Goal: Transaction & Acquisition: Purchase product/service

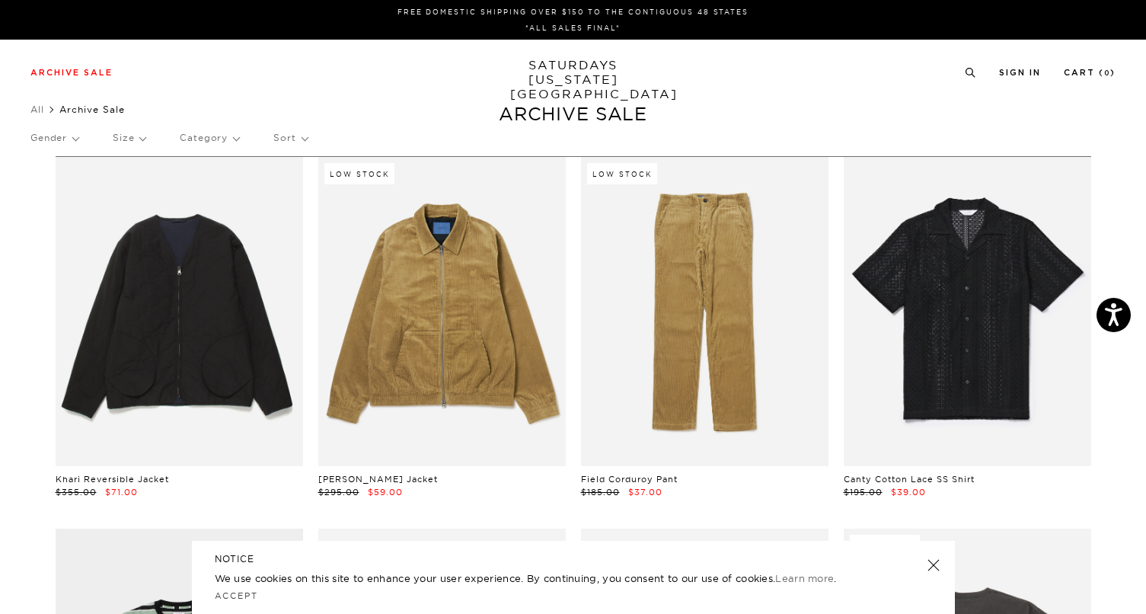
click at [125, 139] on p "Size" at bounding box center [129, 137] width 33 height 35
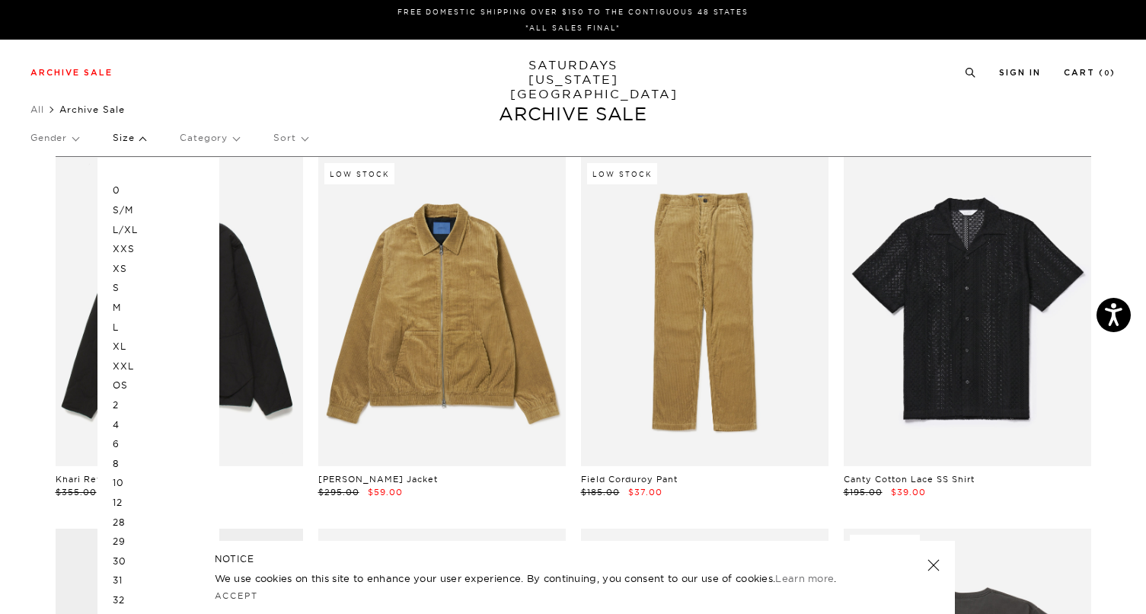
click at [123, 349] on p "XL" at bounding box center [158, 347] width 91 height 20
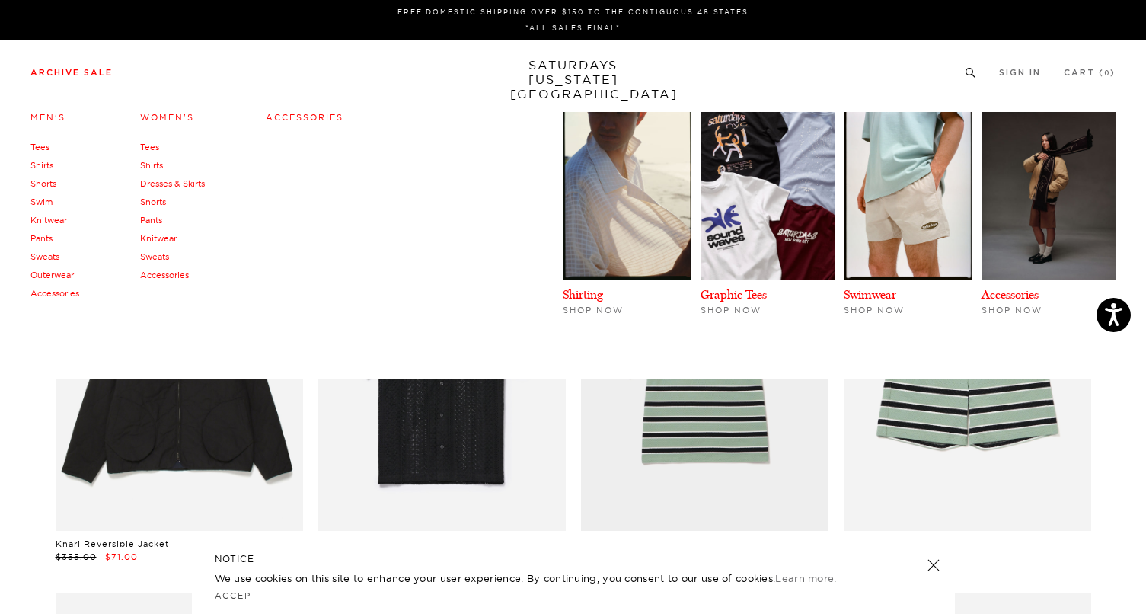
click at [45, 149] on link "Tees" at bounding box center [39, 147] width 19 height 11
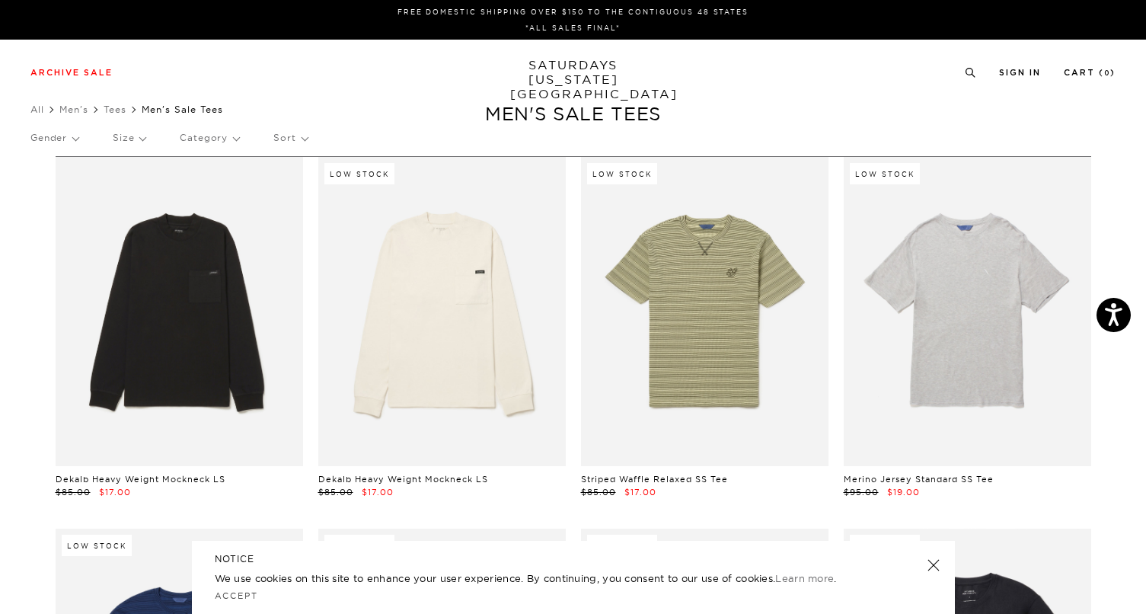
click at [293, 142] on p "Sort" at bounding box center [290, 137] width 34 height 35
click at [139, 135] on p "Size" at bounding box center [129, 137] width 33 height 35
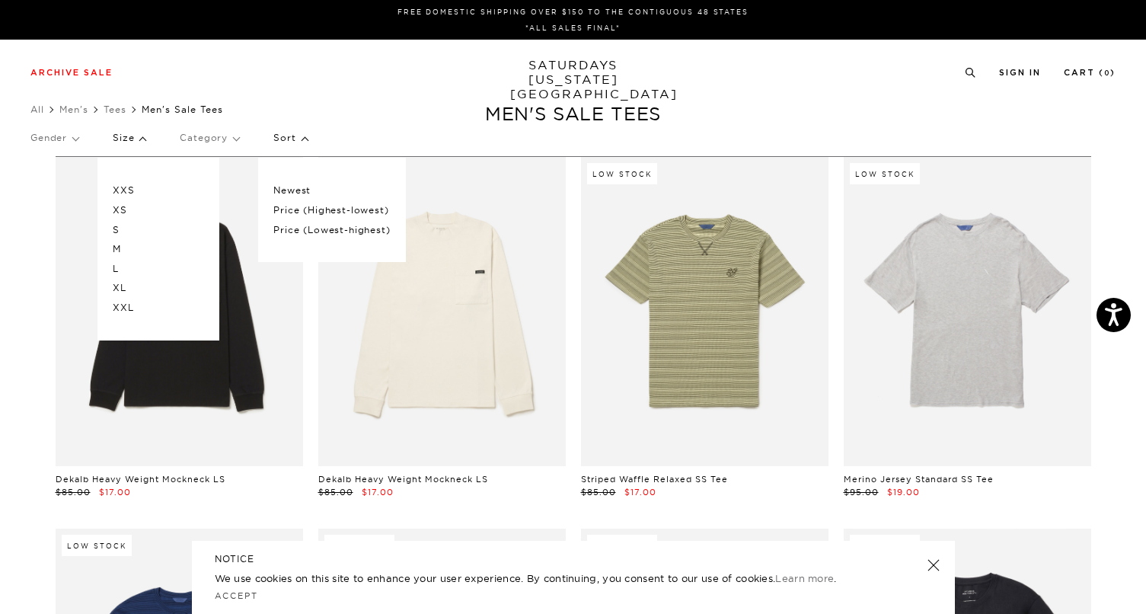
click at [121, 289] on p "XL" at bounding box center [158, 288] width 91 height 20
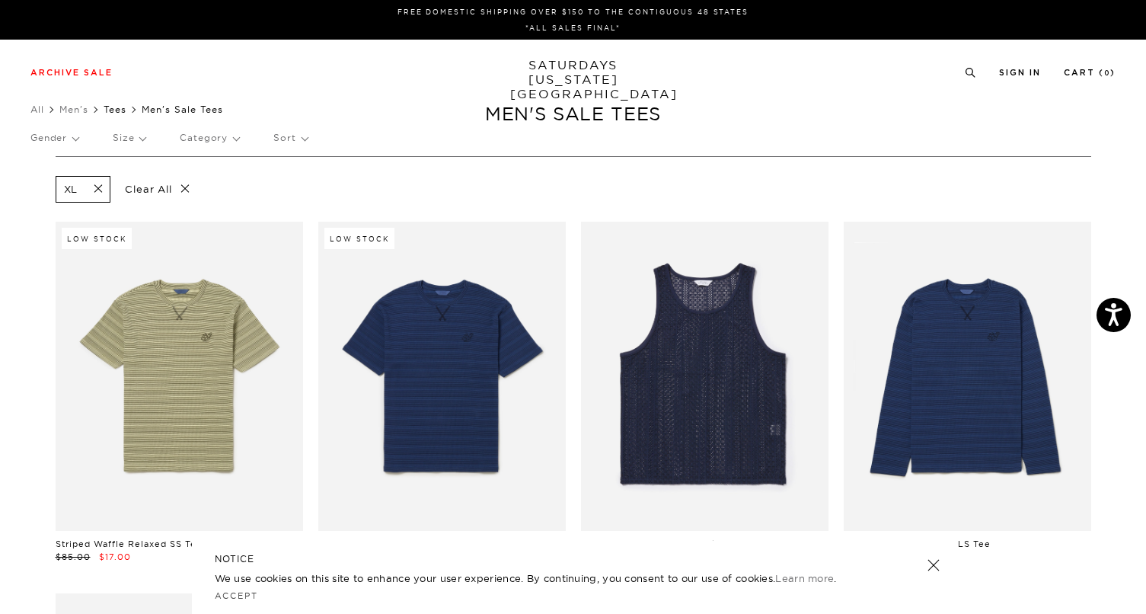
click at [118, 113] on link "Tees" at bounding box center [115, 109] width 23 height 11
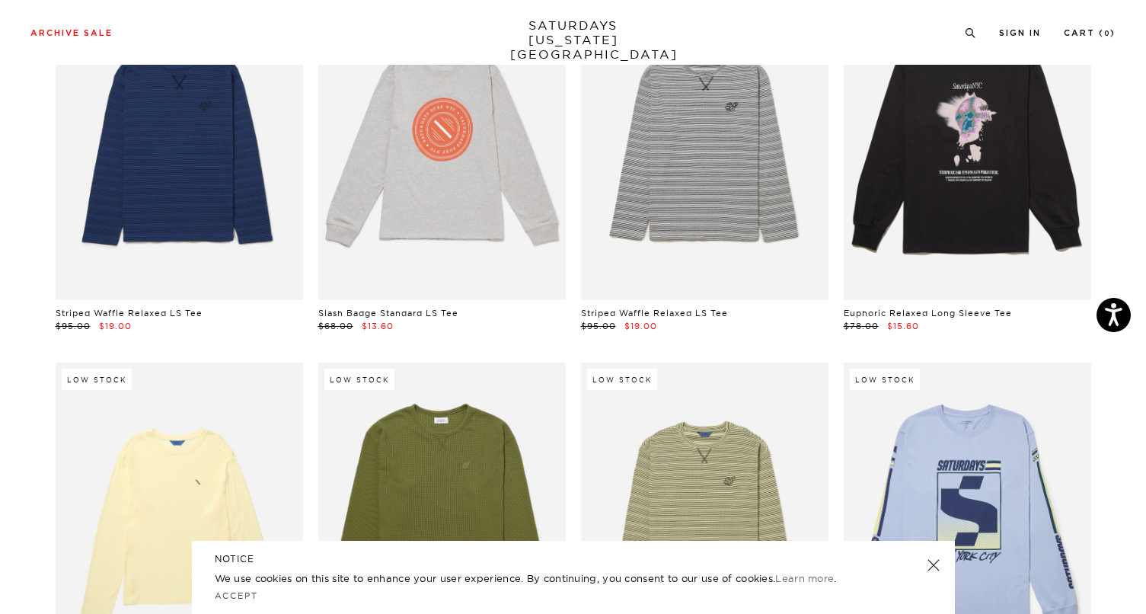
scroll to position [1643, 0]
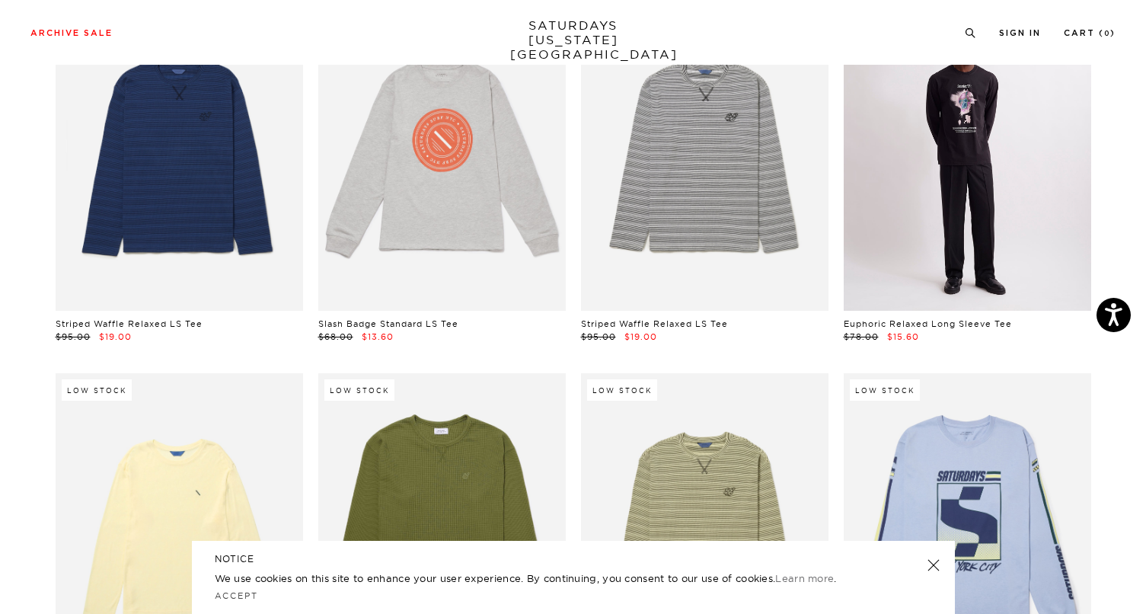
click at [986, 203] on link at bounding box center [968, 156] width 248 height 309
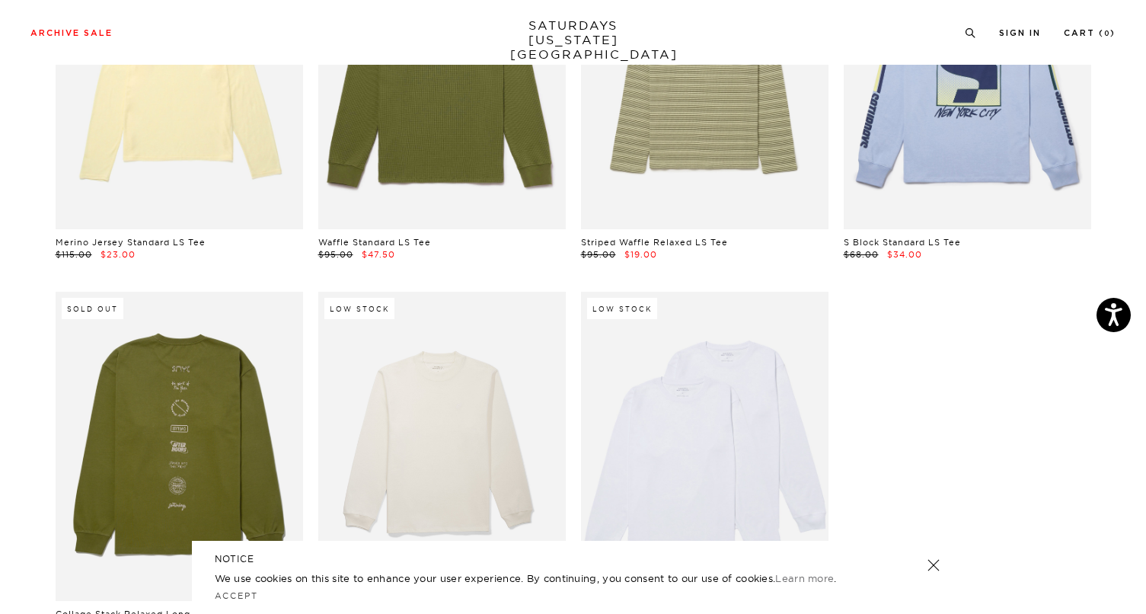
scroll to position [2272, 0]
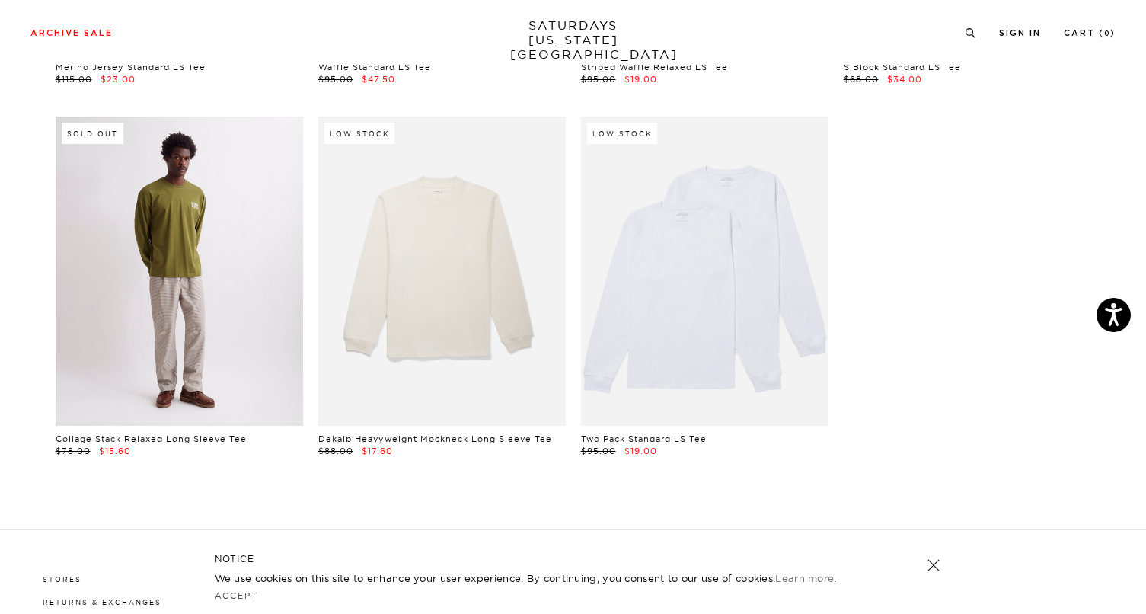
click at [161, 291] on link at bounding box center [180, 271] width 248 height 309
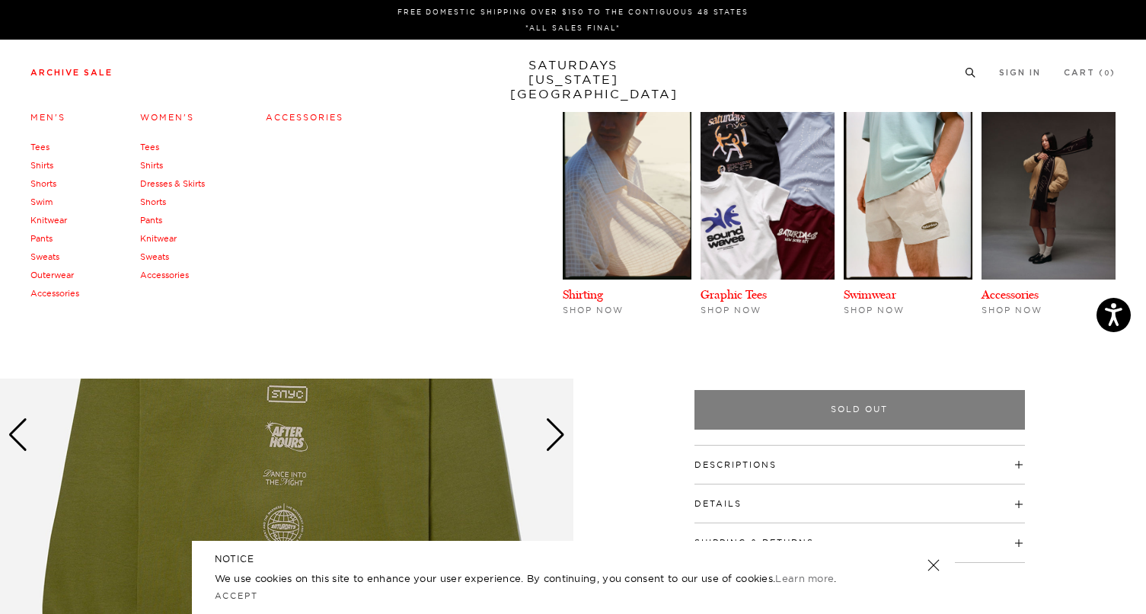
click at [43, 260] on link "Sweats" at bounding box center [44, 256] width 29 height 11
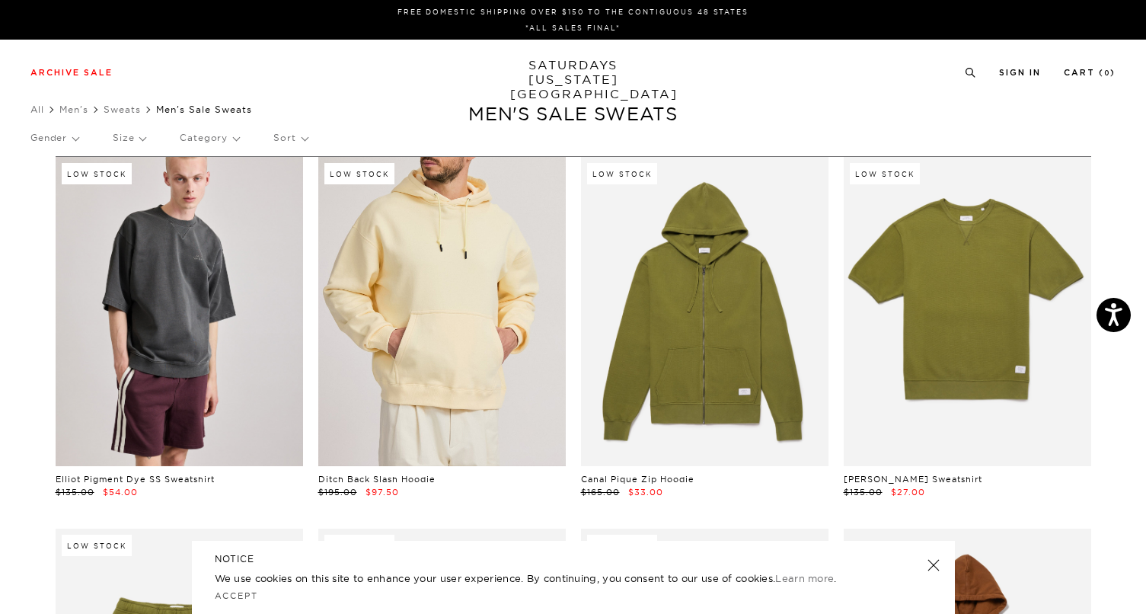
click at [401, 335] on link at bounding box center [442, 311] width 248 height 309
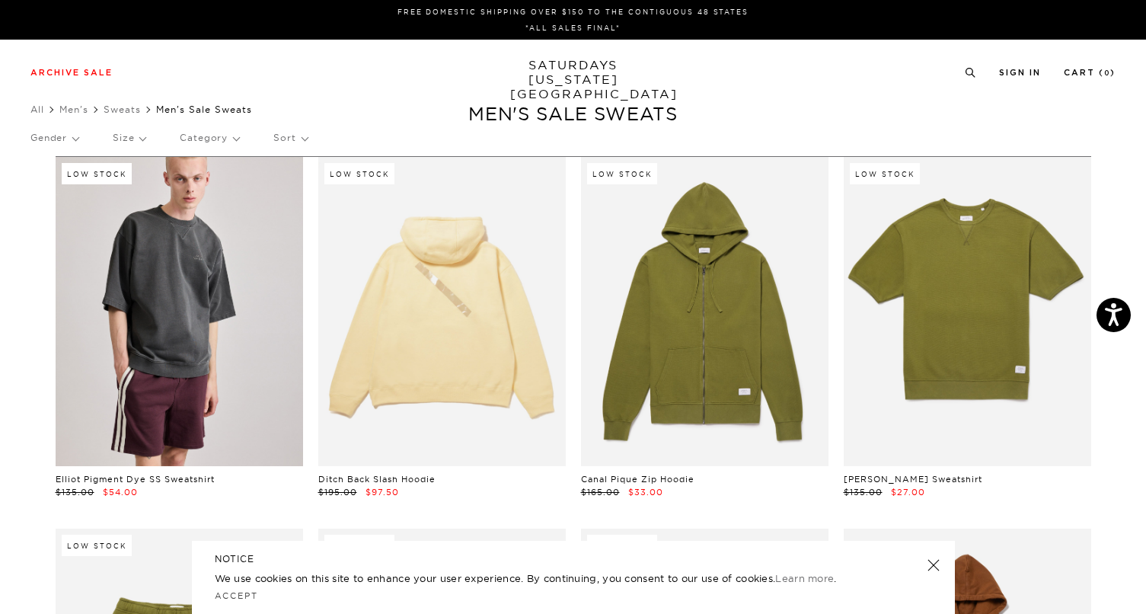
click at [133, 139] on p "Size" at bounding box center [129, 137] width 33 height 35
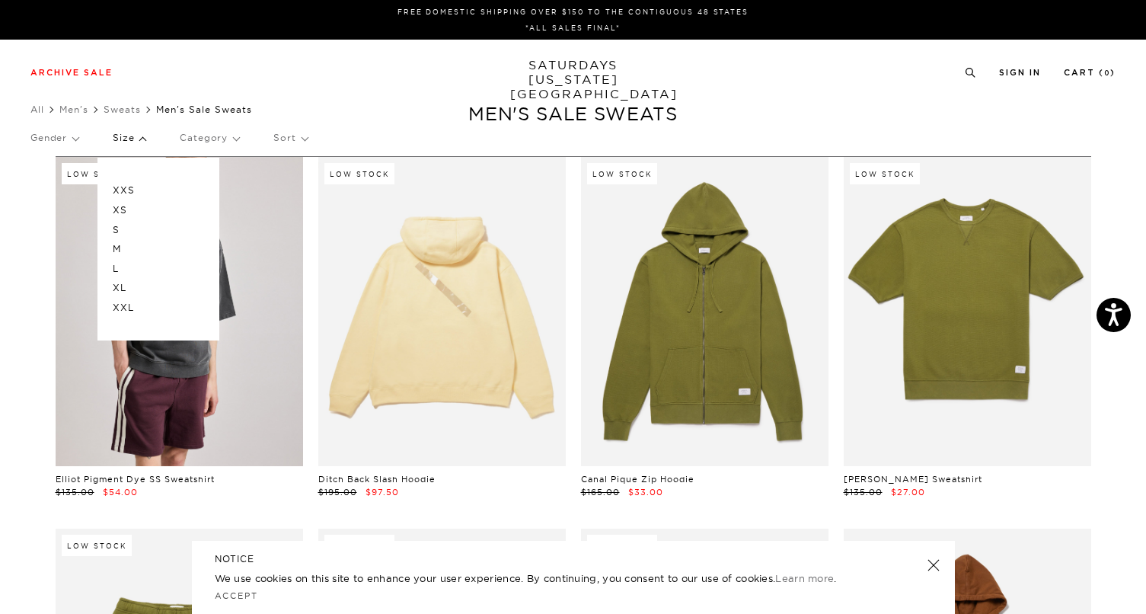
click at [119, 273] on p "L" at bounding box center [158, 269] width 91 height 20
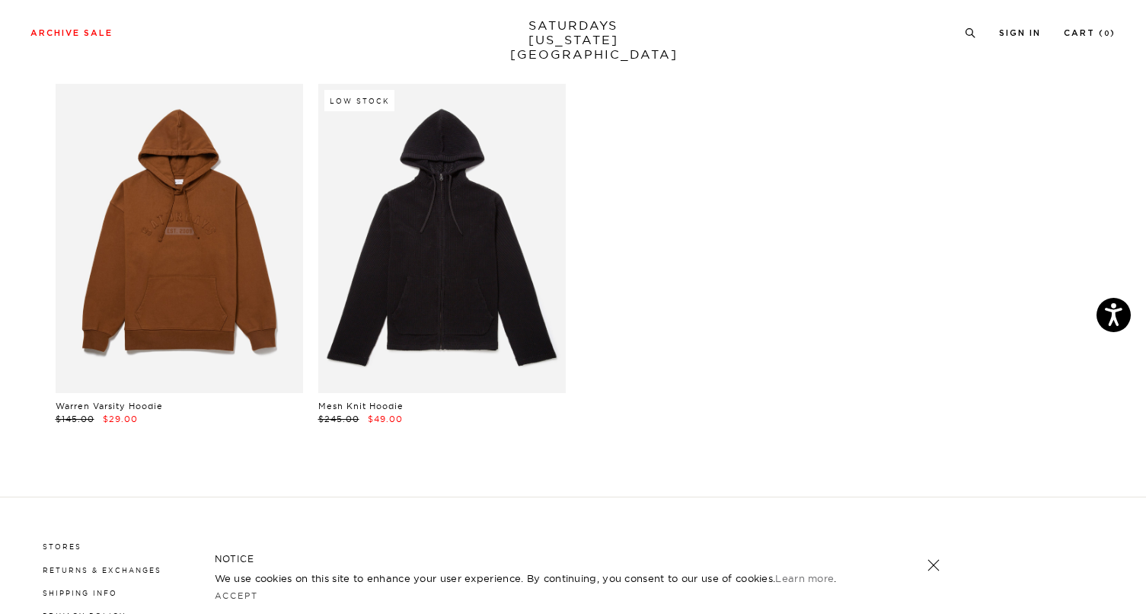
scroll to position [137, 0]
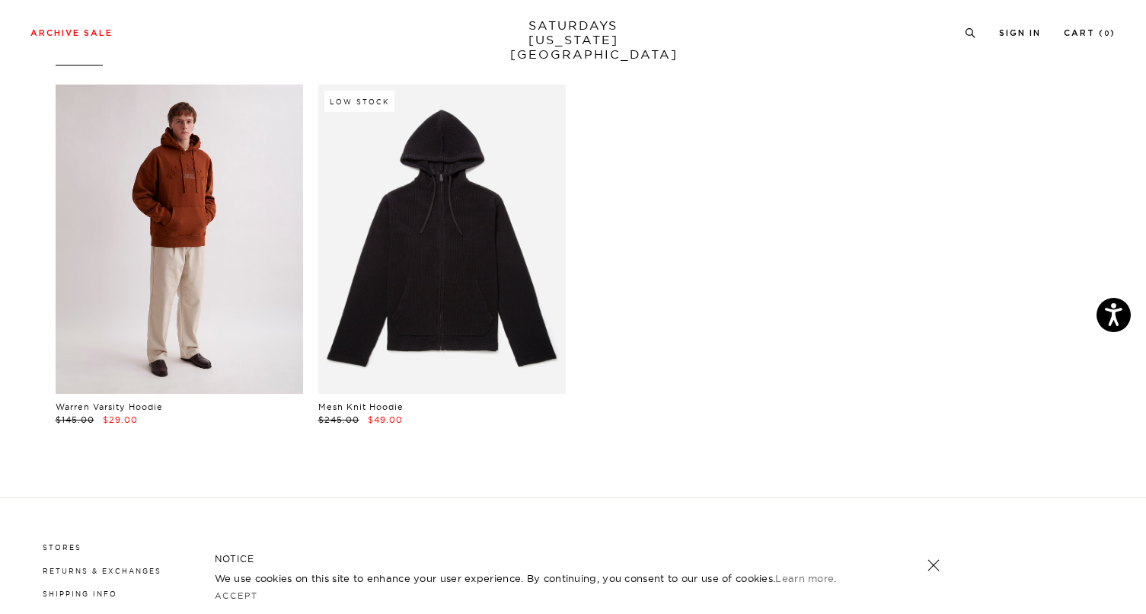
click at [114, 248] on link at bounding box center [180, 239] width 248 height 309
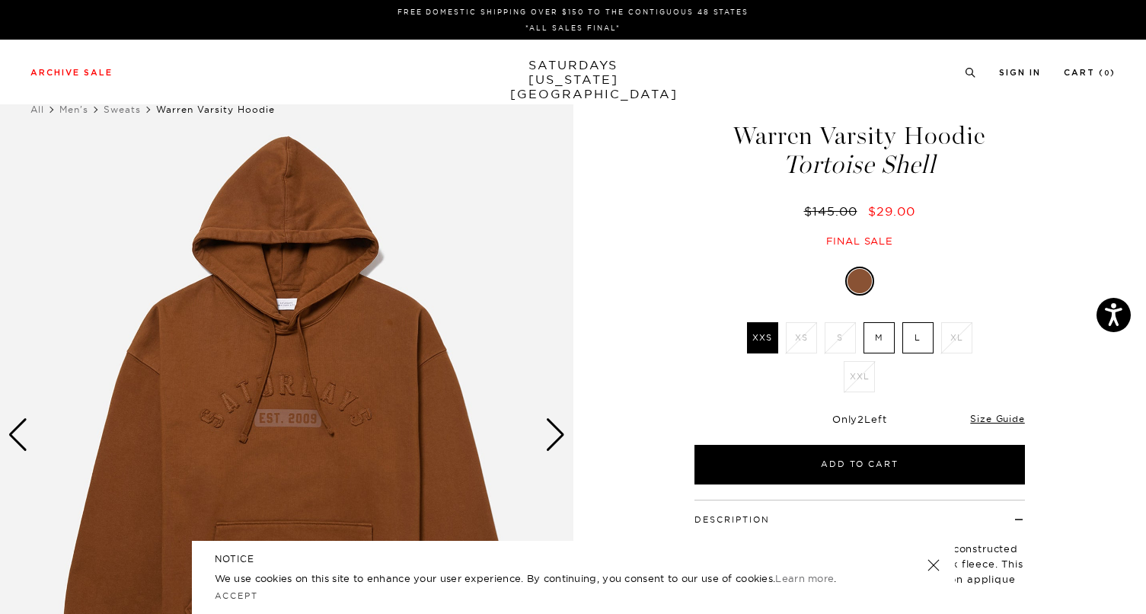
click at [561, 424] on div "Next slide" at bounding box center [555, 435] width 21 height 34
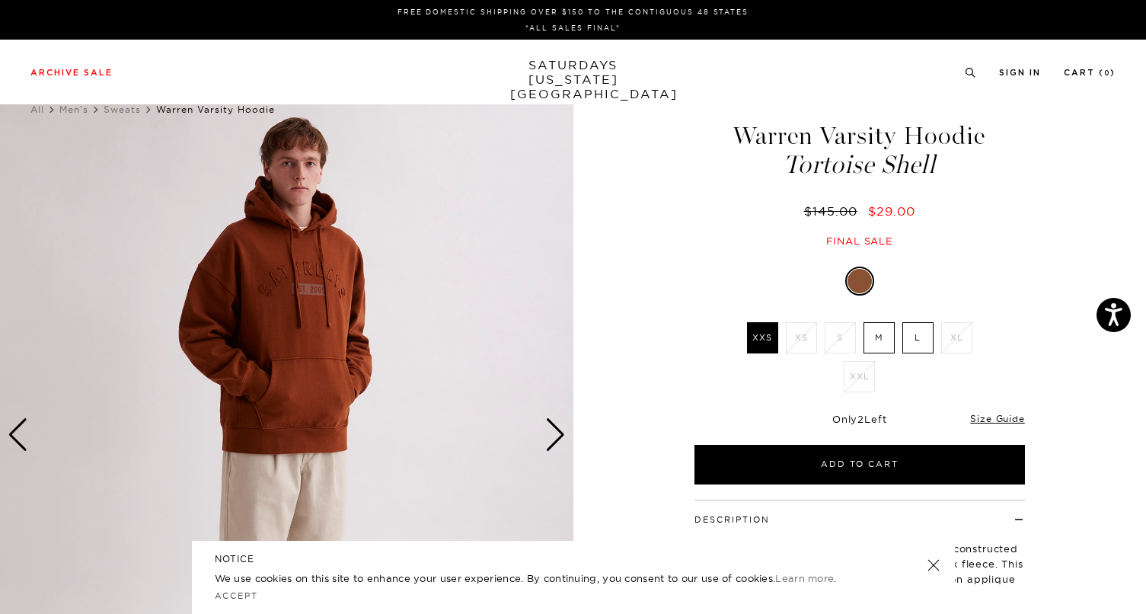
click at [561, 424] on div "Next slide" at bounding box center [555, 435] width 21 height 34
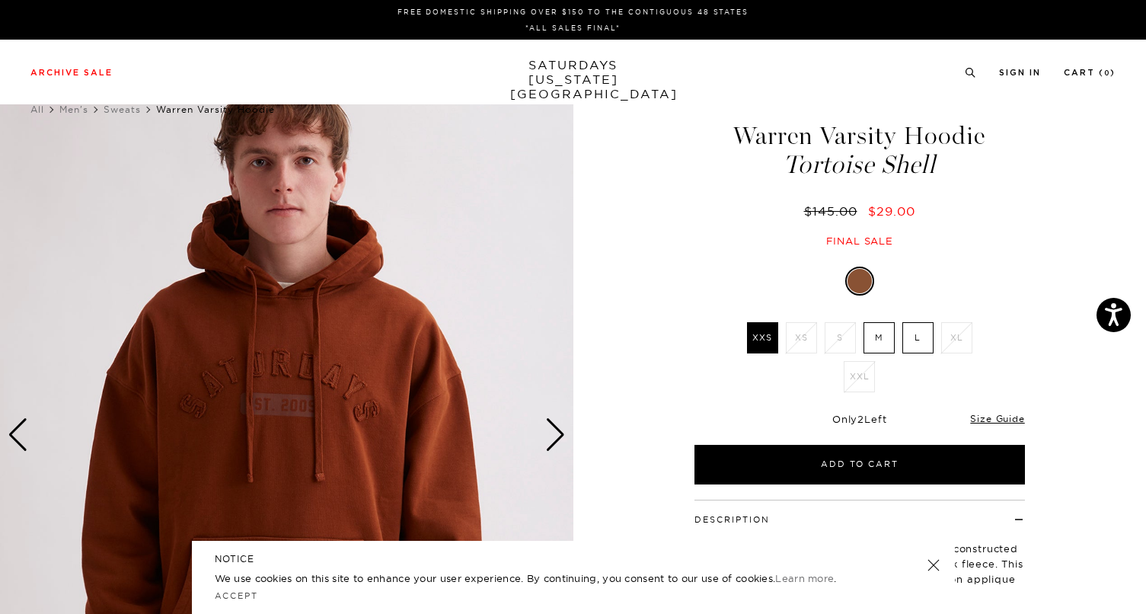
click at [561, 424] on div "Next slide" at bounding box center [555, 435] width 21 height 34
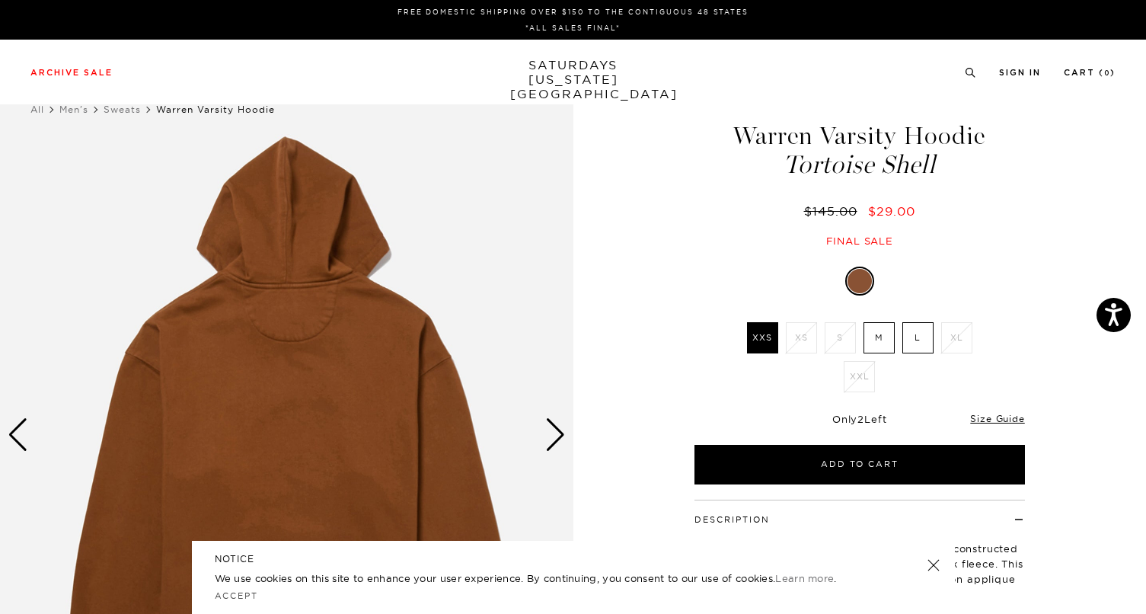
click at [561, 424] on div "Next slide" at bounding box center [555, 435] width 21 height 34
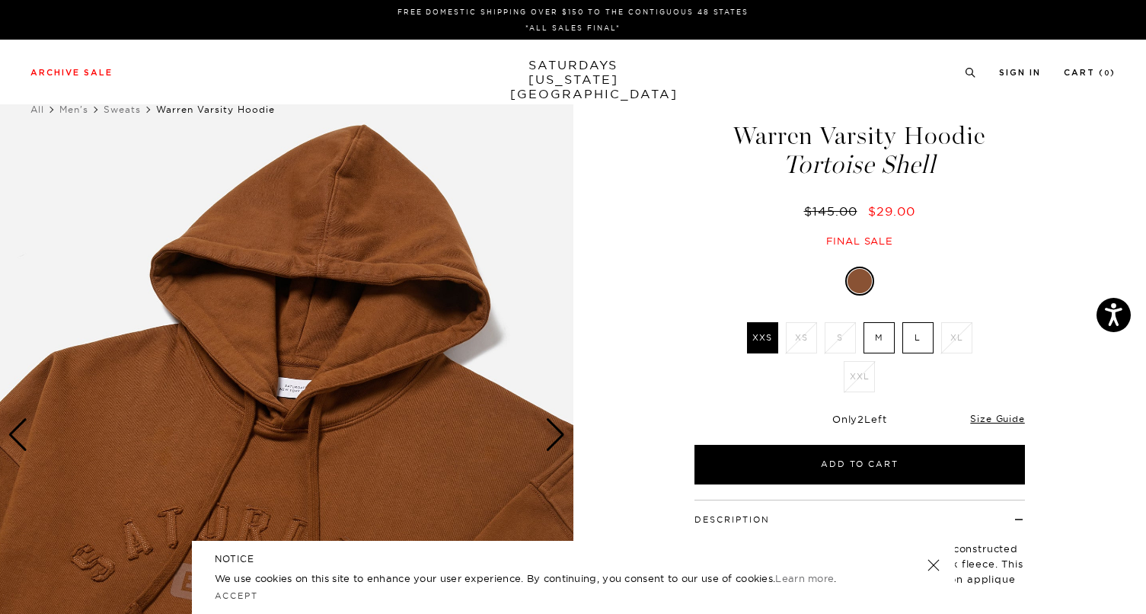
click at [561, 424] on div "Next slide" at bounding box center [555, 435] width 21 height 34
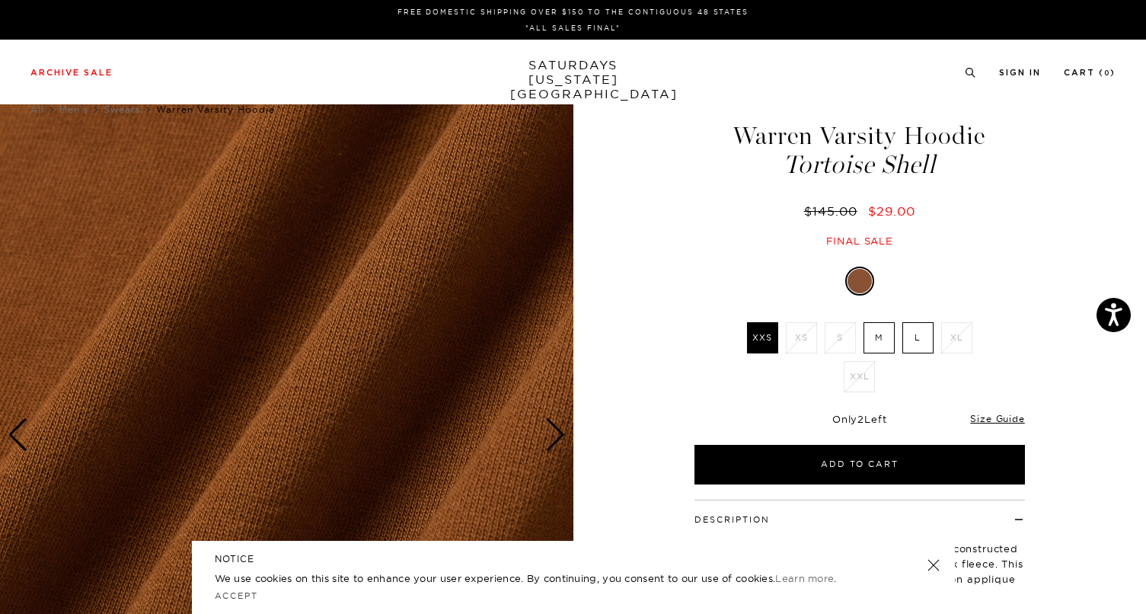
click at [561, 424] on div "Next slide" at bounding box center [555, 435] width 21 height 34
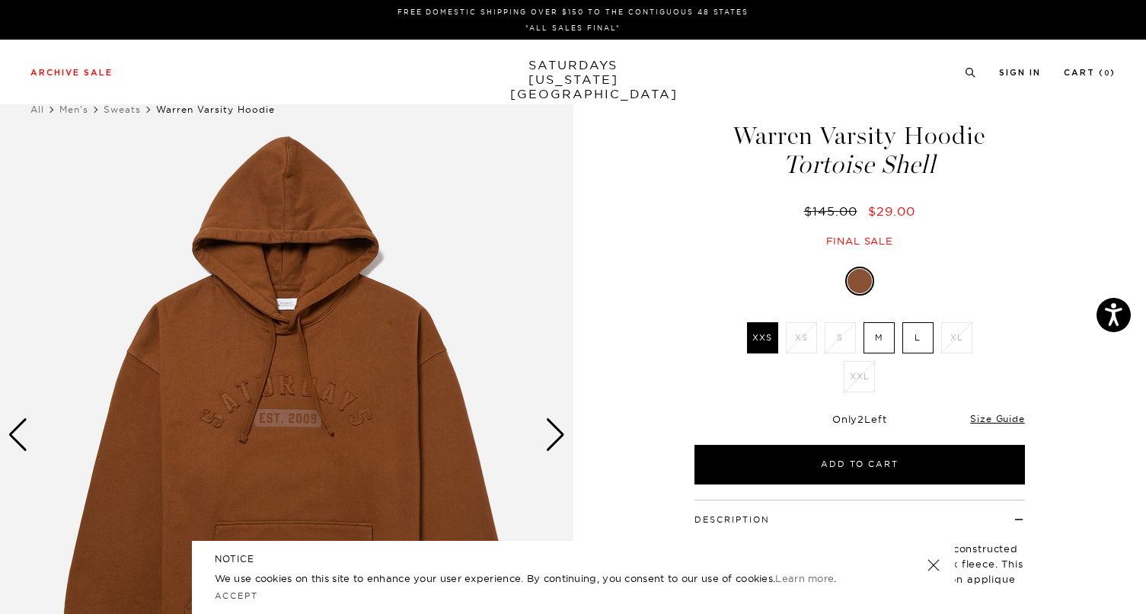
click at [561, 424] on div "Next slide" at bounding box center [555, 435] width 21 height 34
